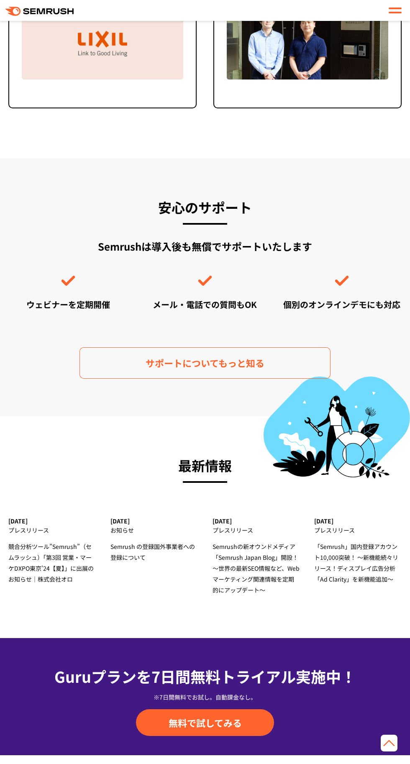
click at [130, 520] on div "[DATE]" at bounding box center [153, 520] width 87 height 7
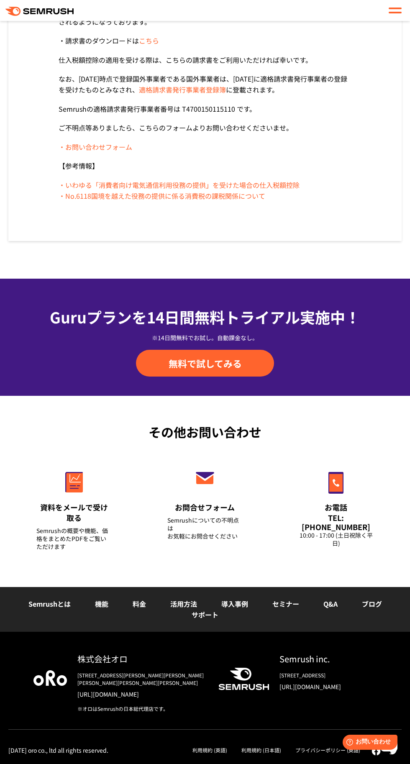
click at [74, 527] on div "Semrushの概要や機能、価格をまとめたPDFをご覧いただけます" at bounding box center [73, 539] width 75 height 24
